Goal: Task Accomplishment & Management: Manage account settings

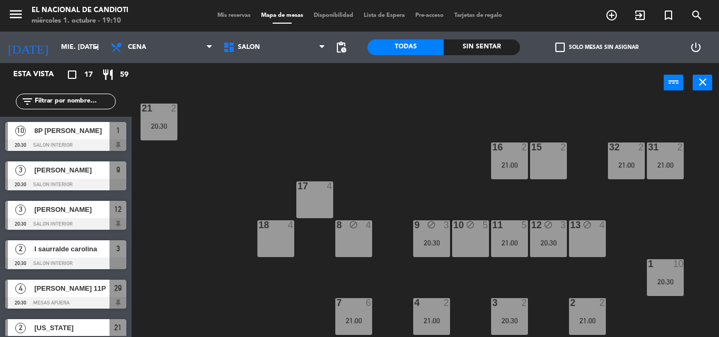
scroll to position [158, 0]
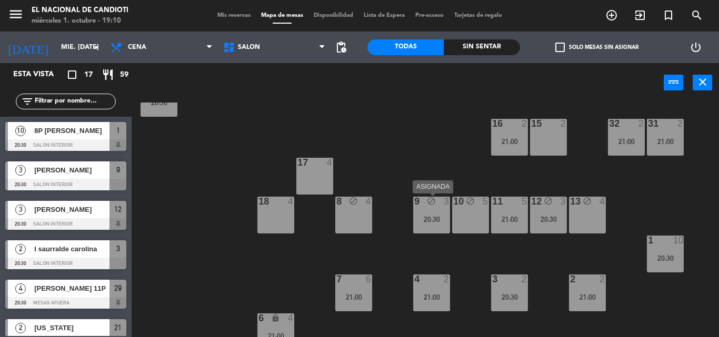
click at [436, 225] on div "9 block 3 20:30" at bounding box center [431, 215] width 37 height 37
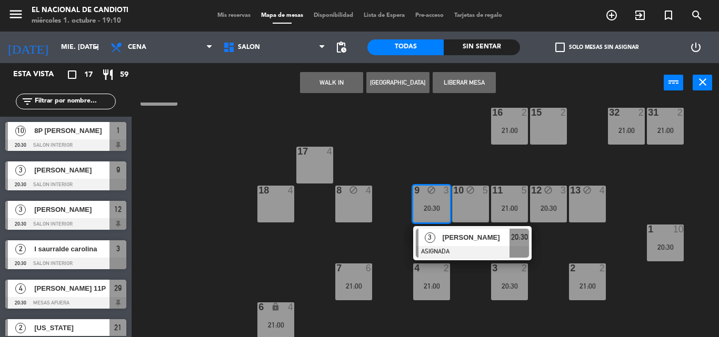
scroll to position [171, 0]
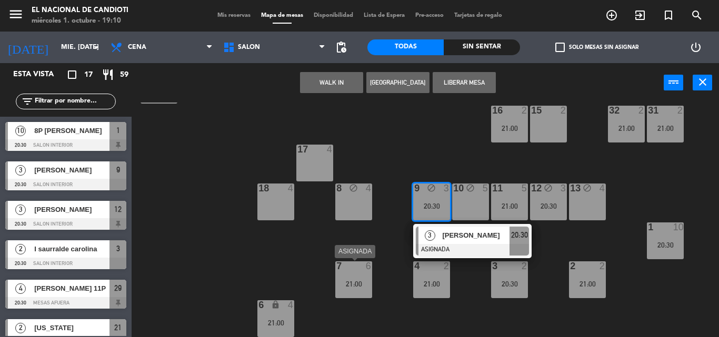
click at [356, 273] on div "7 6 21:00" at bounding box center [353, 280] width 37 height 37
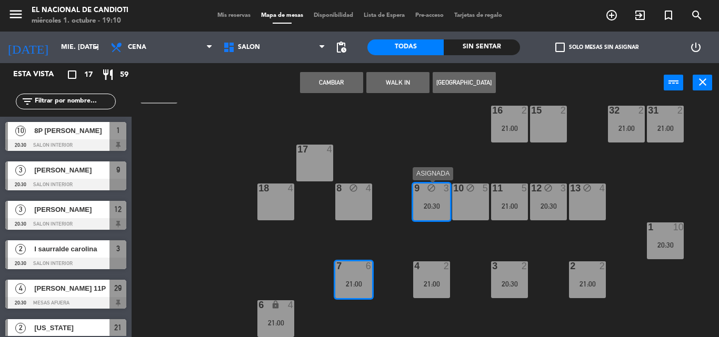
click at [437, 203] on div "20:30" at bounding box center [431, 206] width 37 height 7
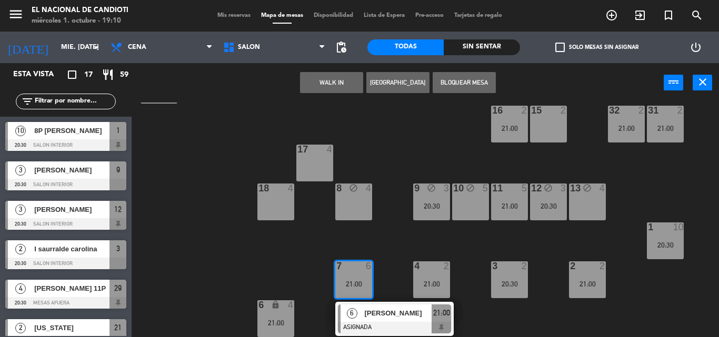
click at [361, 202] on div "8 block 4" at bounding box center [353, 202] width 37 height 37
click at [330, 78] on button "Mover" at bounding box center [331, 82] width 63 height 21
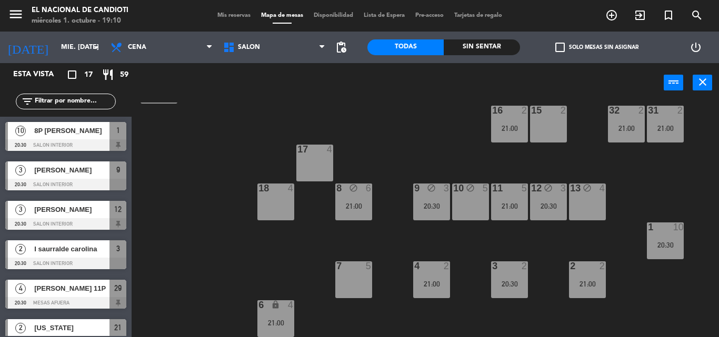
click at [279, 313] on div "6 lock 4 21:00" at bounding box center [275, 318] width 37 height 37
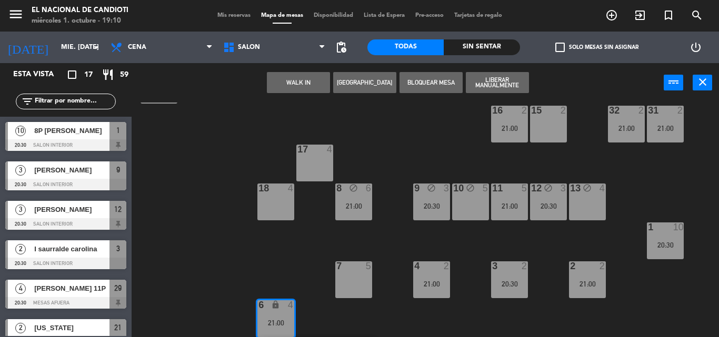
click at [339, 281] on div "7 5" at bounding box center [353, 280] width 37 height 37
click at [298, 84] on button "Mover" at bounding box center [298, 82] width 63 height 21
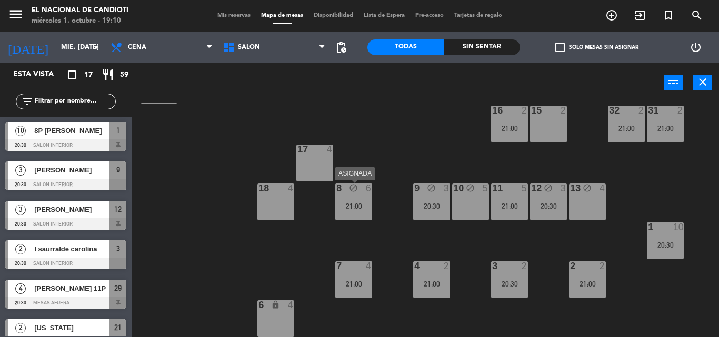
click at [361, 203] on div "21:00" at bounding box center [353, 206] width 37 height 7
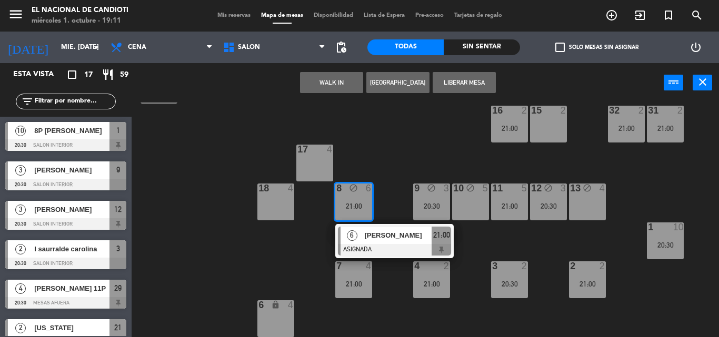
click at [401, 196] on div "24 4 DK1 4 DK2 4 DK3 4 DK4 4 23 4 28 4 21:00 22 4 25 block 4 21:00 26 2 21:00 3…" at bounding box center [429, 220] width 580 height 235
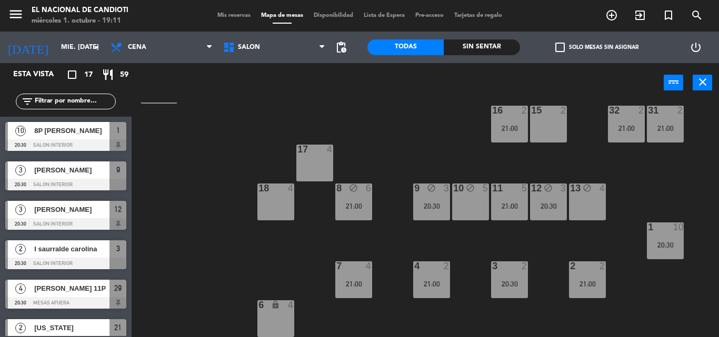
click at [363, 205] on div "21:00" at bounding box center [353, 206] width 37 height 7
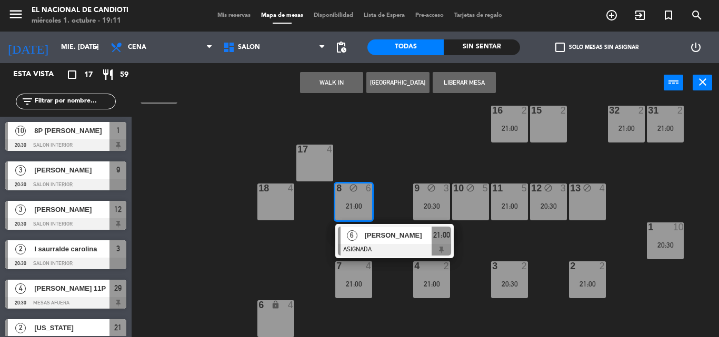
click at [355, 204] on div "21:00" at bounding box center [353, 206] width 37 height 7
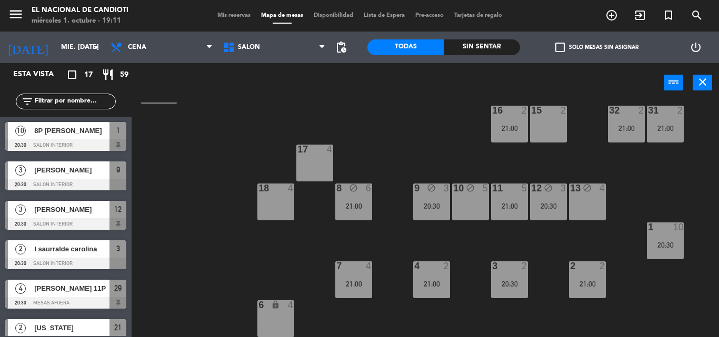
click at [342, 279] on div "7 4 21:00" at bounding box center [353, 280] width 37 height 37
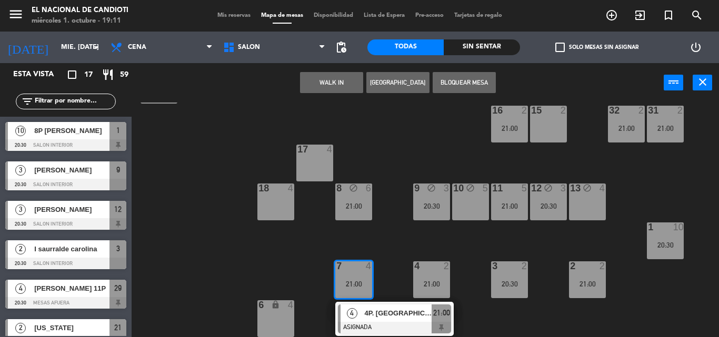
click at [411, 314] on span "4P. [GEOGRAPHIC_DATA][PERSON_NAME]" at bounding box center [397, 313] width 67 height 11
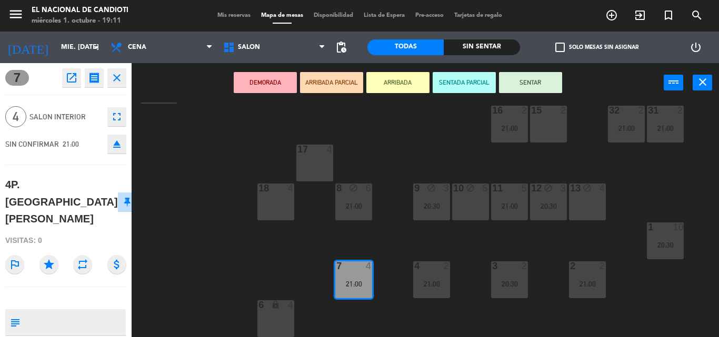
click at [68, 81] on icon "open_in_new" at bounding box center [71, 78] width 13 height 13
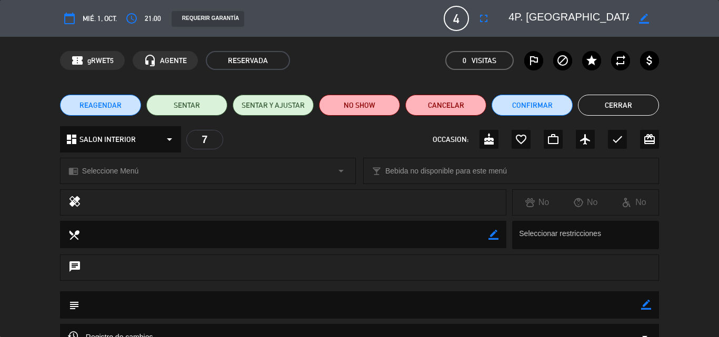
click at [553, 13] on textarea at bounding box center [568, 18] width 120 height 19
click at [642, 17] on icon "border_color" at bounding box center [644, 19] width 10 height 10
type textarea "4P. [PERSON_NAME]"
click at [644, 16] on icon at bounding box center [644, 19] width 10 height 10
